Goal: Task Accomplishment & Management: Manage account settings

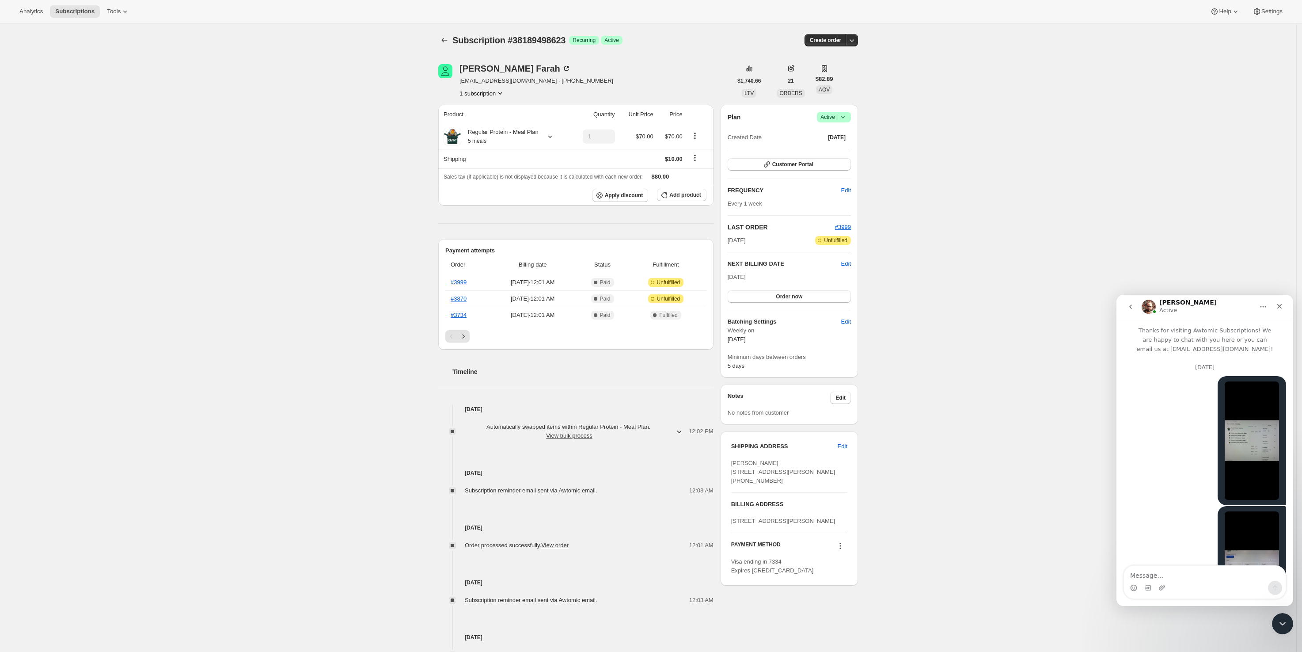
scroll to position [2296, 0]
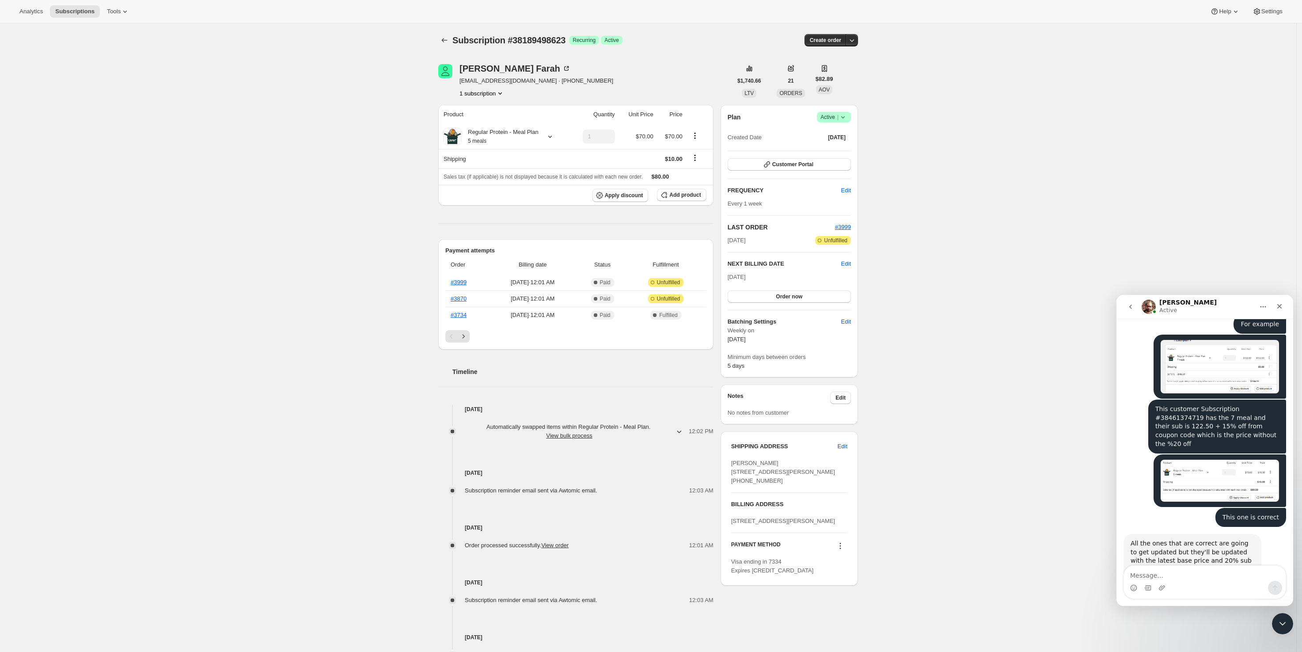
click at [1188, 575] on textarea "Message…" at bounding box center [1205, 572] width 162 height 15
type textarea "Checking now"
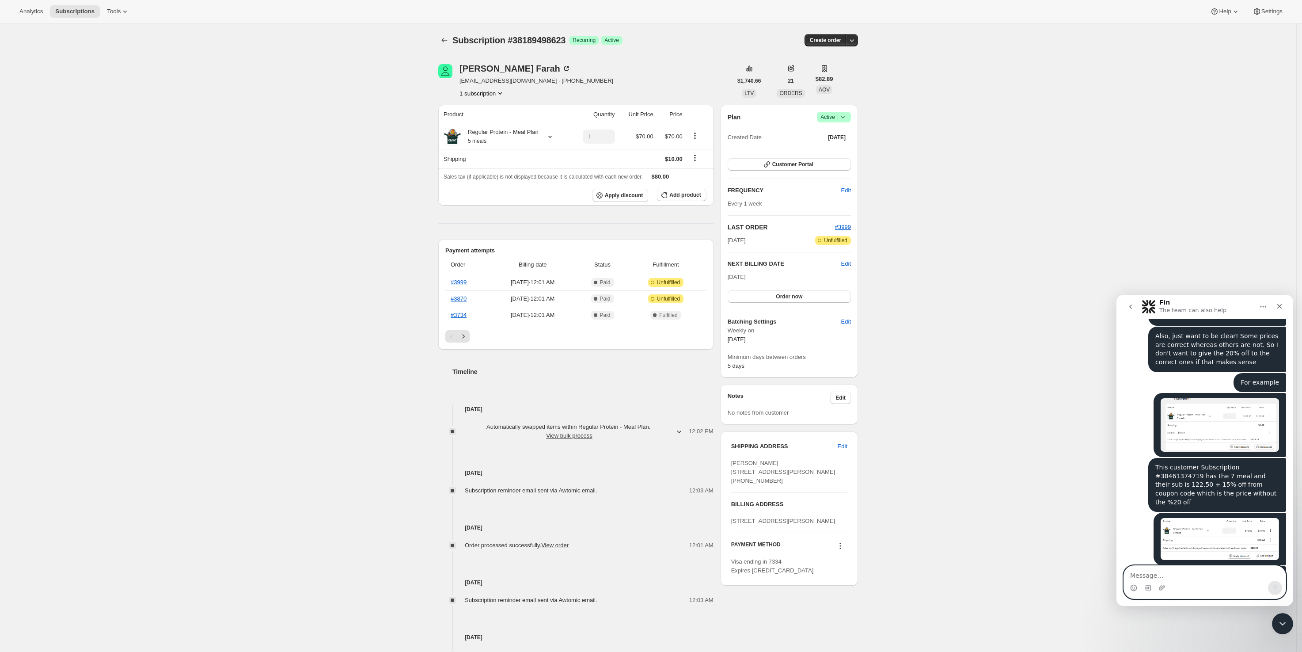
scroll to position [2212, 0]
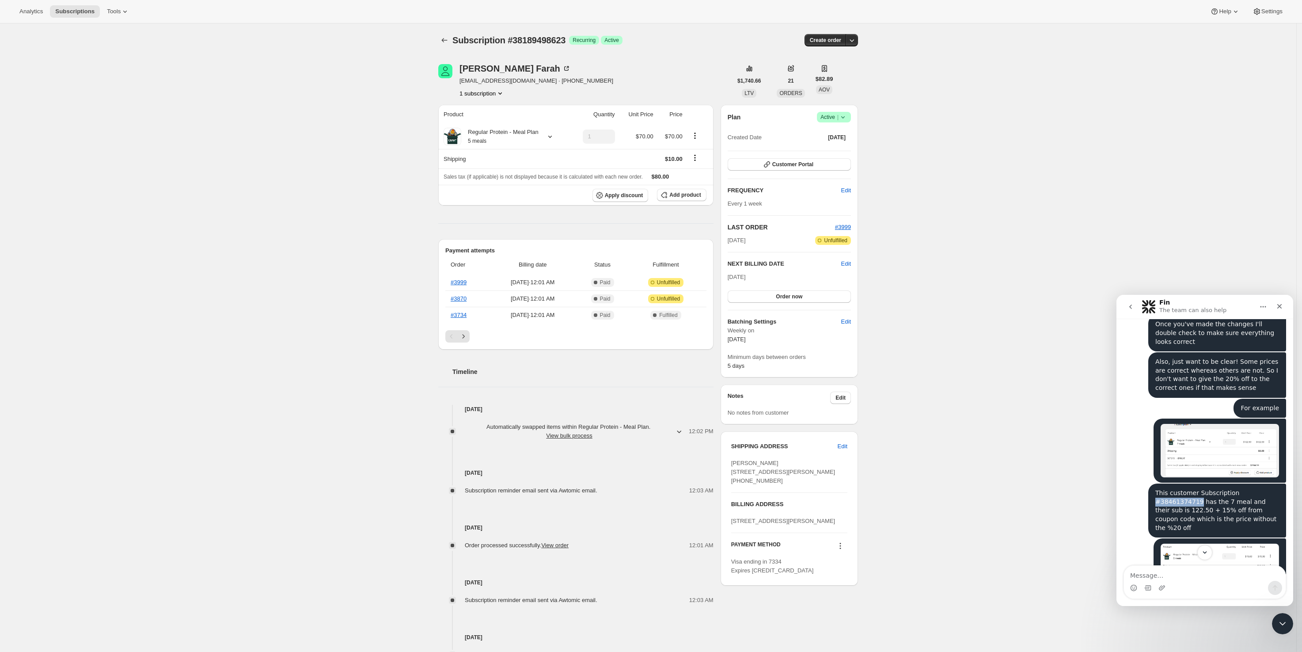
drag, startPoint x: 1232, startPoint y: 391, endPoint x: 1265, endPoint y: 387, distance: 33.4
click at [1265, 489] on div "This customer Subscription #38461374719 has the 7 meal and their sub is 122.50 …" at bounding box center [1217, 510] width 124 height 43
copy div "#38461374719"
click at [68, 11] on span "Subscriptions" at bounding box center [74, 11] width 39 height 7
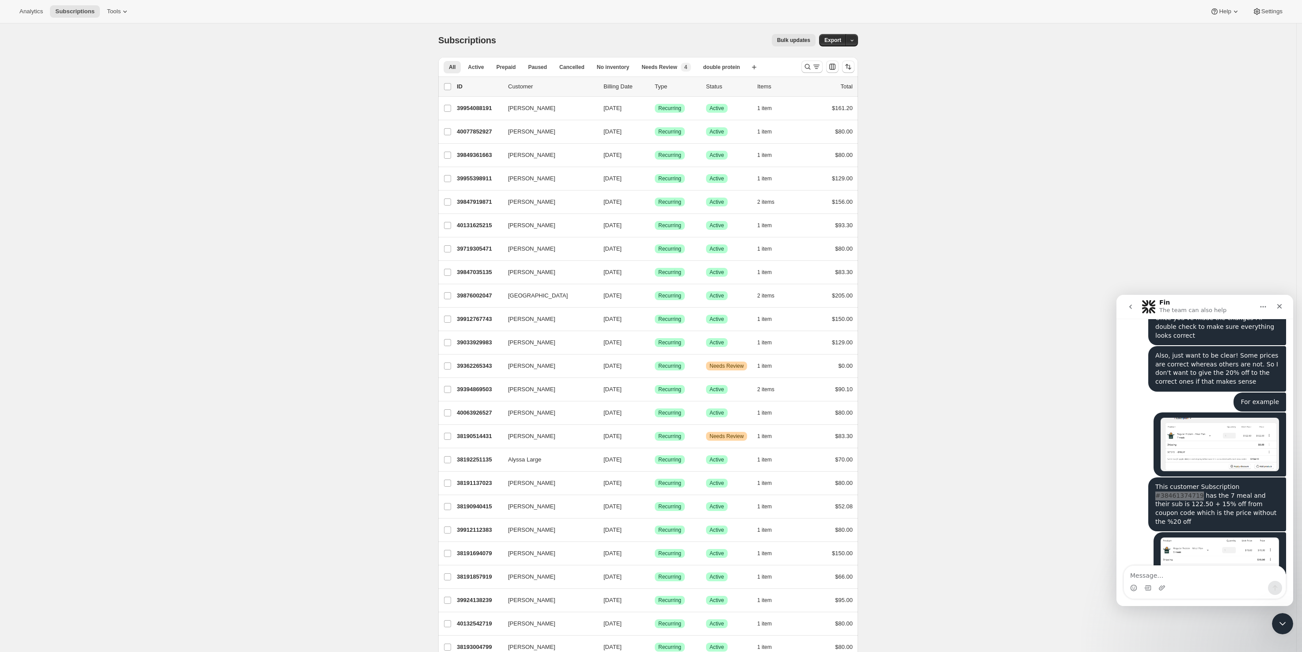
scroll to position [2212, 0]
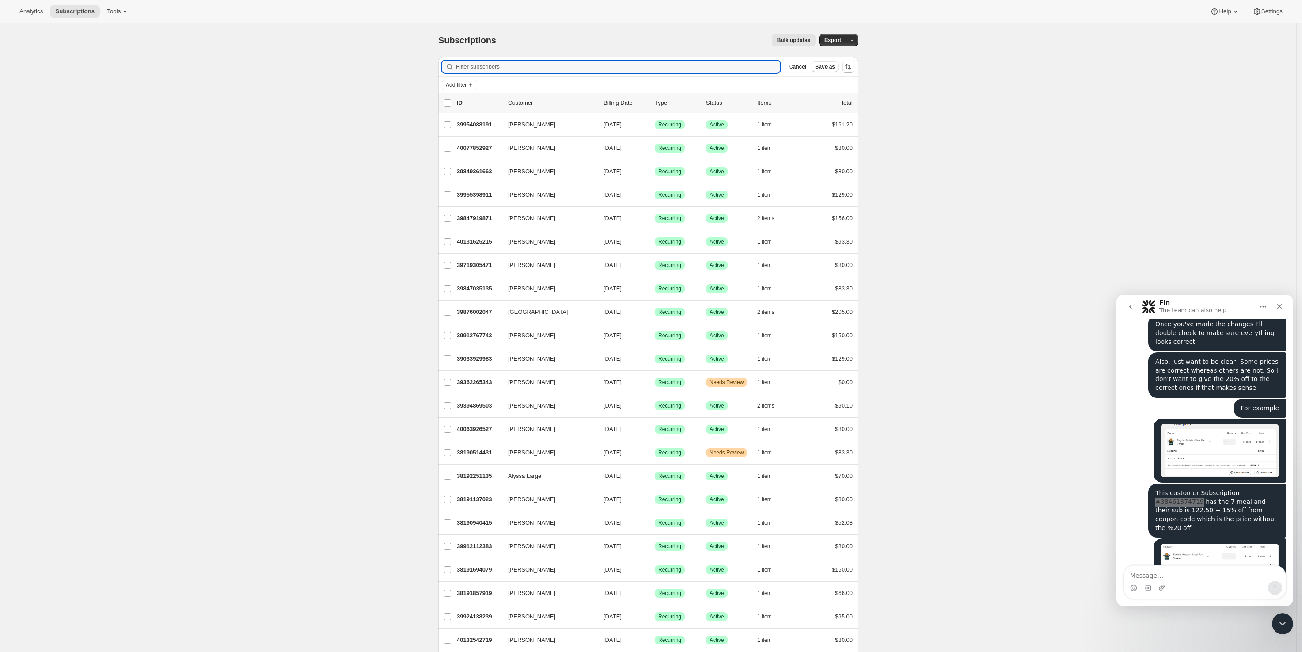
type input "#38461374719"
click at [524, 128] on span "[PERSON_NAME]" at bounding box center [531, 124] width 47 height 9
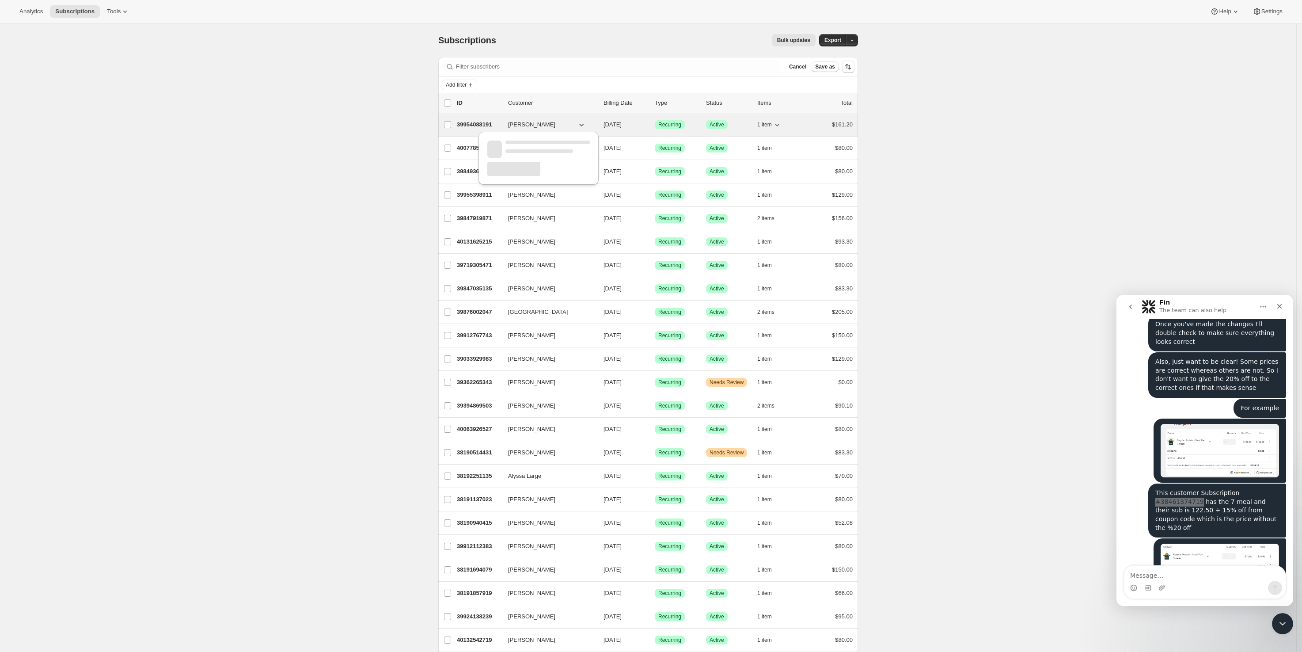
click at [490, 126] on p "39954088191" at bounding box center [479, 124] width 44 height 9
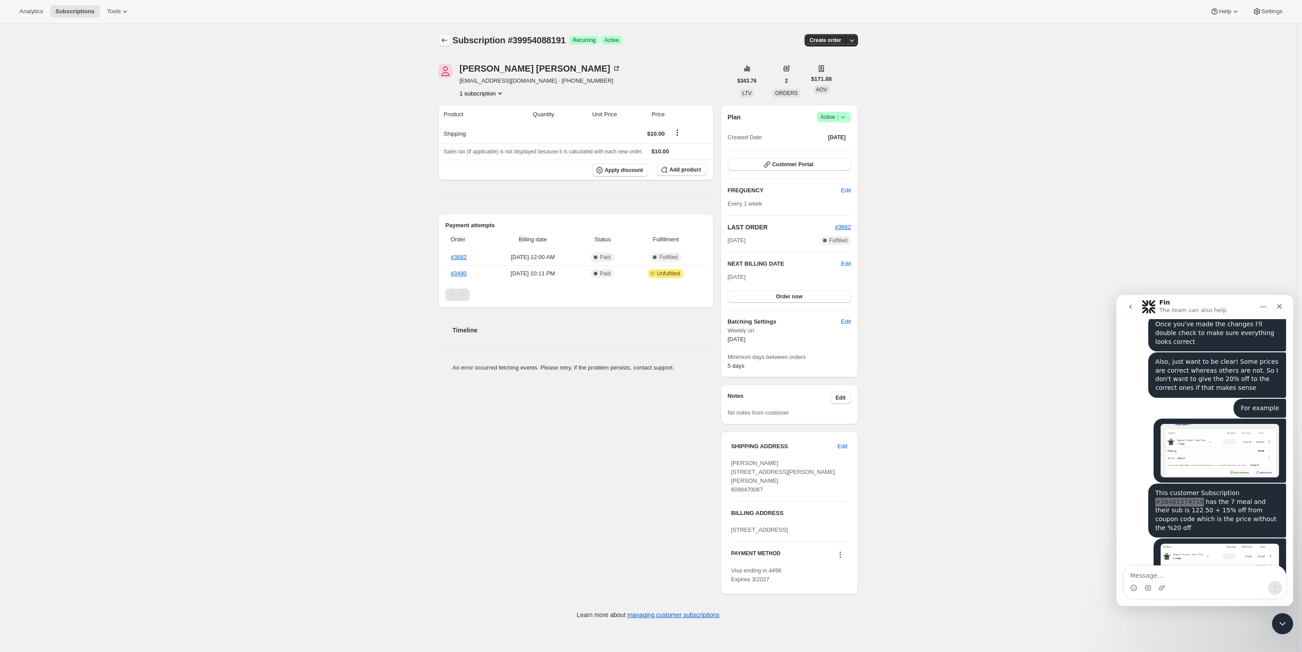
click at [443, 40] on icon "Subscriptions" at bounding box center [444, 40] width 9 height 9
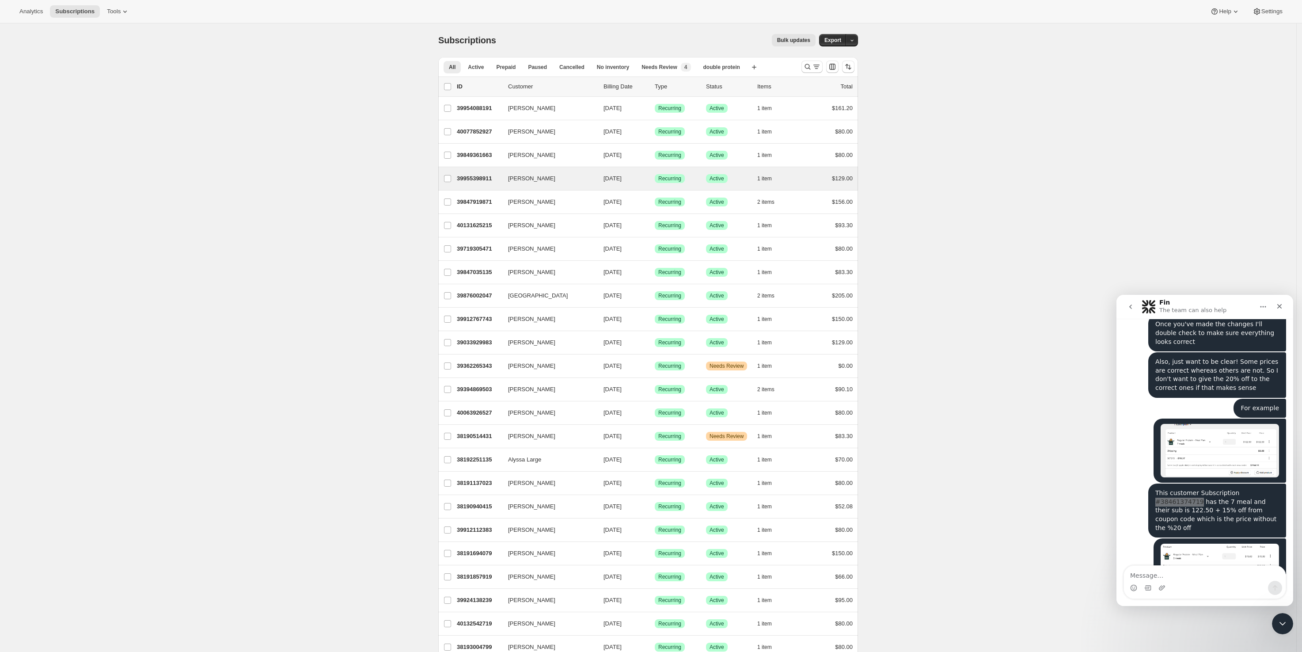
click at [487, 190] on div "[PERSON_NAME] 39955398911 [PERSON_NAME] [DATE] Success Recurring Success Active…" at bounding box center [648, 178] width 420 height 23
click at [486, 182] on p "39955398911" at bounding box center [479, 178] width 44 height 9
